Goal: Information Seeking & Learning: Learn about a topic

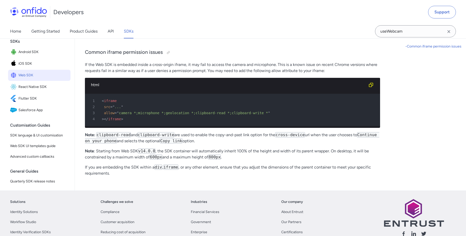
click at [28, 79] on span "Web SDK" at bounding box center [43, 75] width 50 height 7
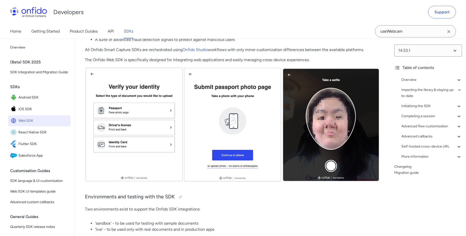
scroll to position [192, 0]
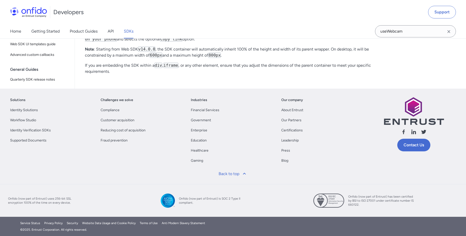
scroll to position [197, 0]
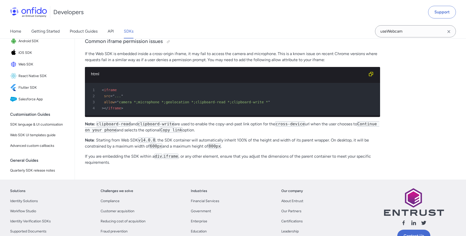
click at [102, 145] on div "Using the Web SDK in an iframe Start here The <iframe> element in HTML represen…" at bounding box center [232, 18] width 295 height 303
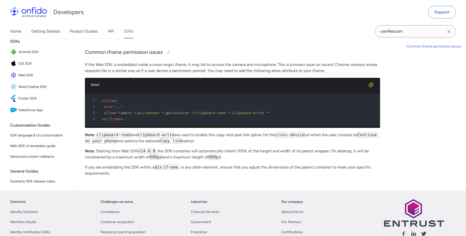
click at [107, 33] on div "Home Getting Started Product Guides API SDKs" at bounding box center [77, 31] width 154 height 14
click at [111, 30] on link "API" at bounding box center [111, 31] width 6 height 14
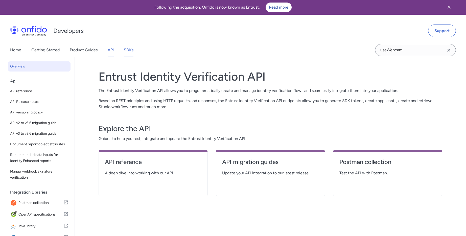
click at [127, 49] on link "SDKs" at bounding box center [129, 50] width 10 height 14
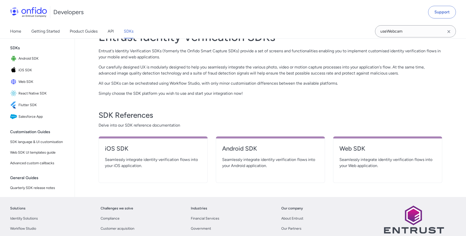
scroll to position [88, 0]
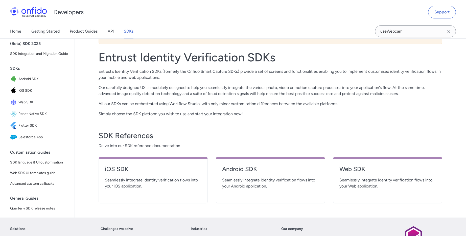
click at [139, 188] on span "Seamlessly integrate identity verification flows into your iOS application." at bounding box center [153, 183] width 97 height 12
click at [118, 168] on h4 "iOS SDK" at bounding box center [153, 169] width 97 height 8
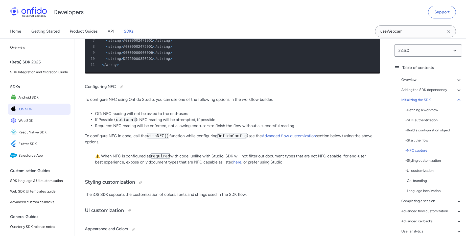
scroll to position [1866, 0]
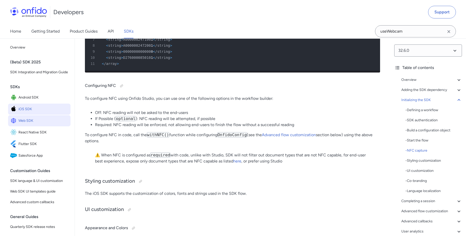
click at [34, 124] on span "Web SDK" at bounding box center [43, 120] width 50 height 7
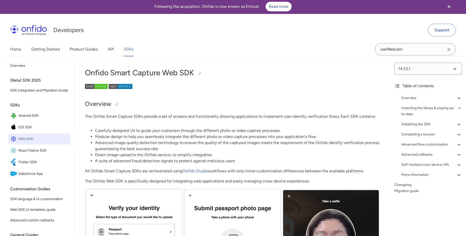
scroll to position [1, 0]
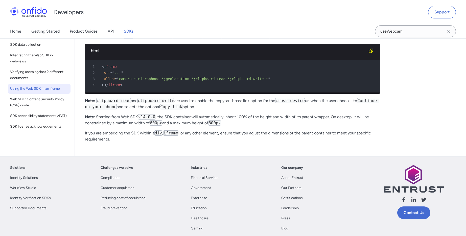
scroll to position [219, 0]
